Goal: Information Seeking & Learning: Learn about a topic

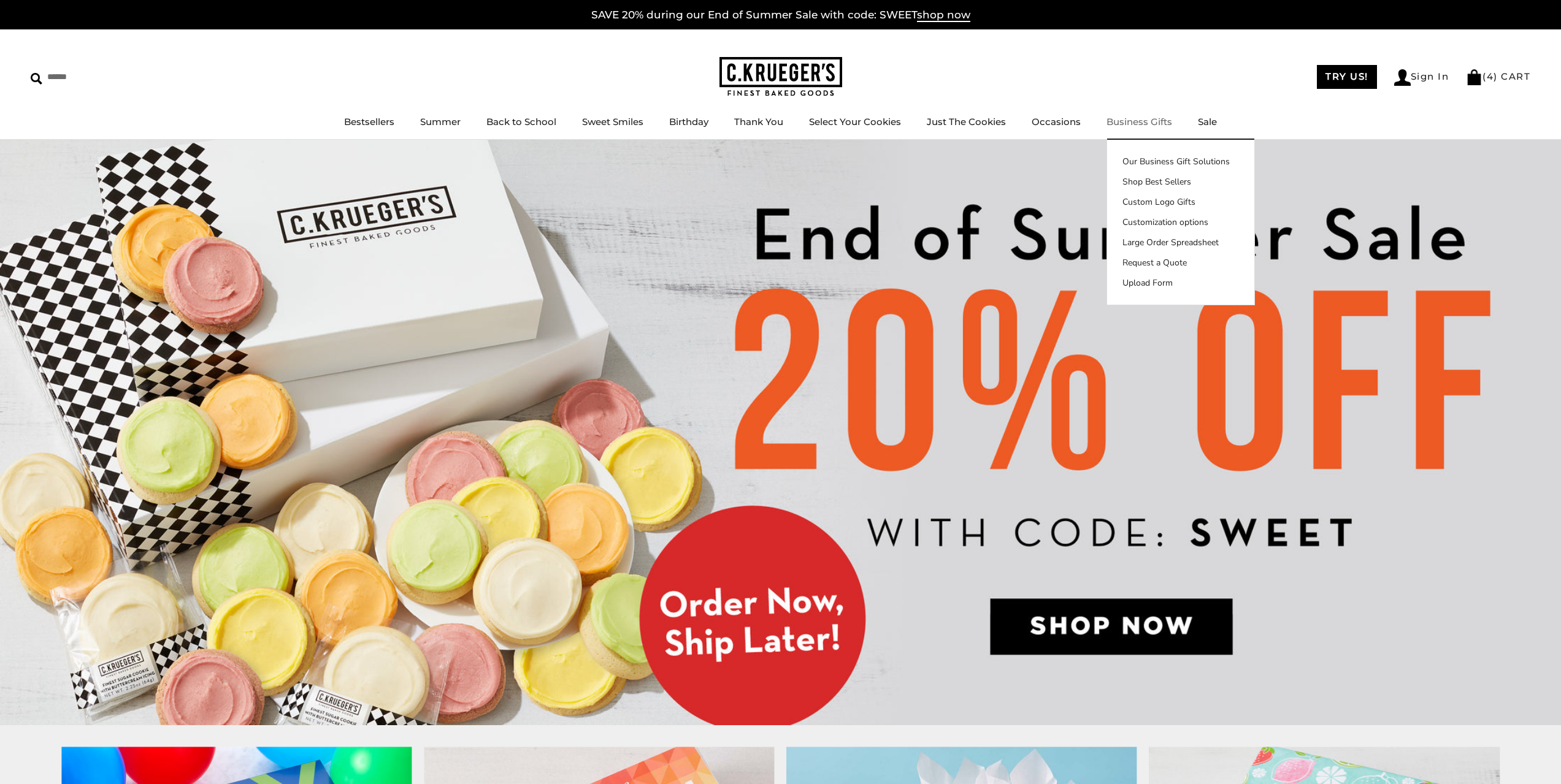
click at [1152, 122] on link "Business Gifts" at bounding box center [1139, 121] width 66 height 12
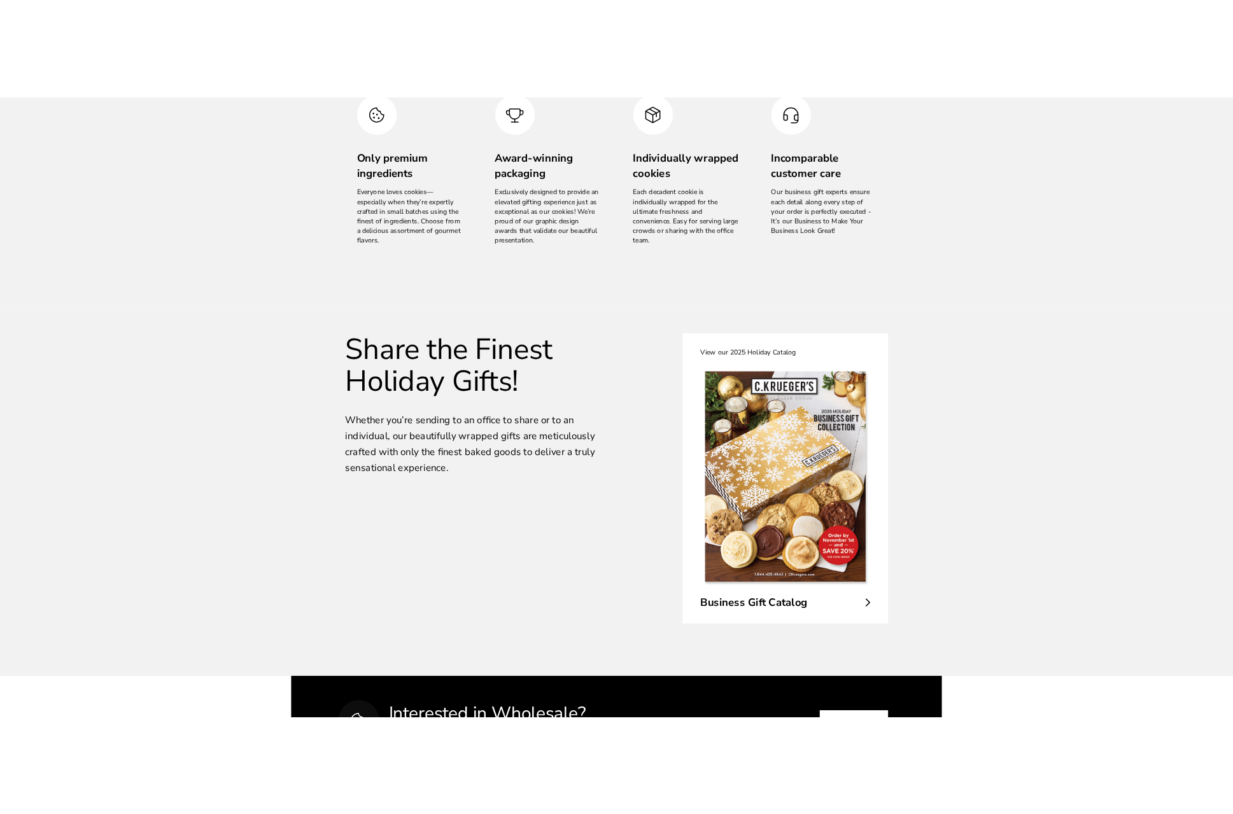
scroll to position [1910, 0]
